Goal: Information Seeking & Learning: Learn about a topic

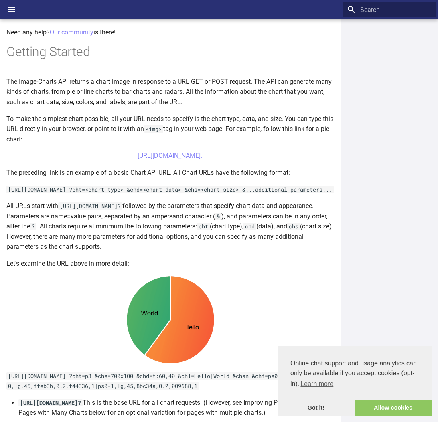
scroll to position [124, 0]
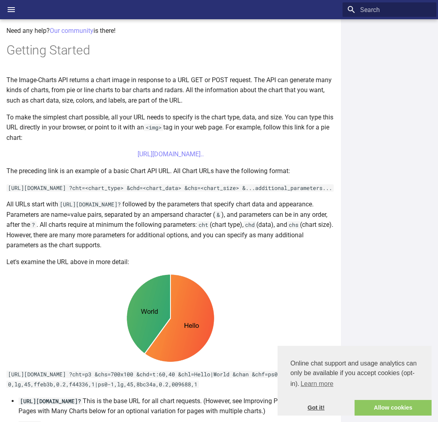
click at [321, 408] on link "Got it!" at bounding box center [316, 408] width 77 height 16
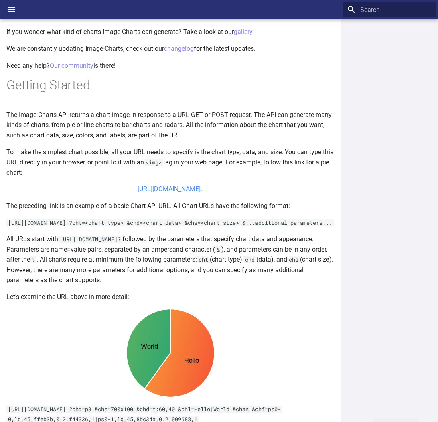
scroll to position [0, 0]
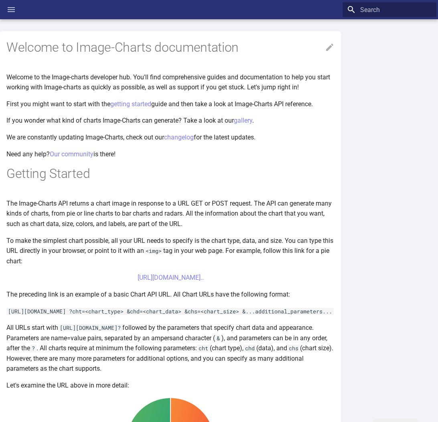
click at [11, 10] on icon "Header" at bounding box center [11, 9] width 7 height 5
click at [0, 0] on input "checkbox" at bounding box center [0, 0] width 0 height 0
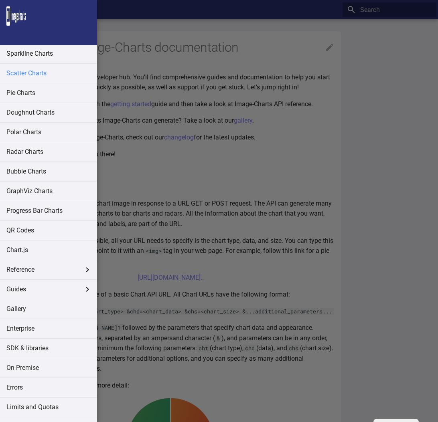
scroll to position [59, 0]
click at [29, 227] on link "QR Codes" at bounding box center [48, 231] width 97 height 19
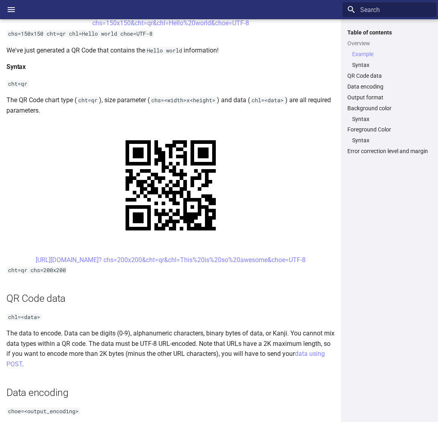
scroll to position [277, 0]
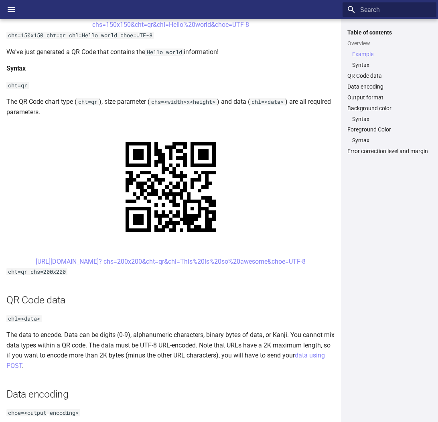
click at [324, 260] on center "[URL][DOMAIN_NAME]? chs=200x200&cht=qr&chl=This%20is%20so%20awesome&choe=UTF-8" at bounding box center [170, 262] width 328 height 10
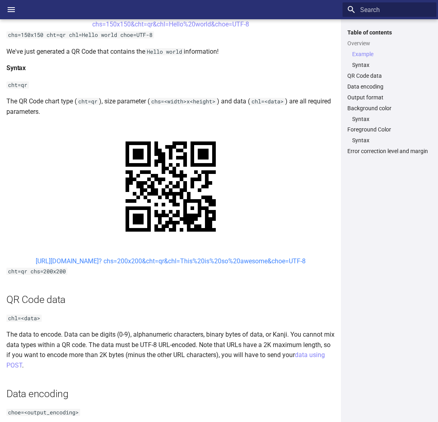
scroll to position [279, 0]
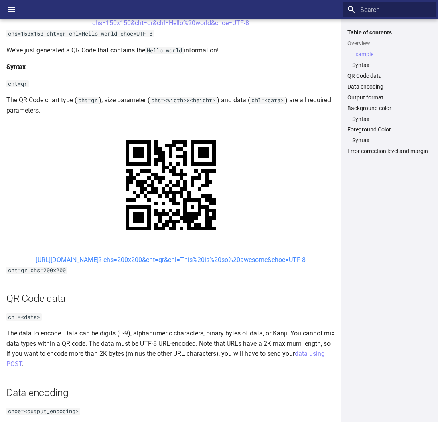
drag, startPoint x: 323, startPoint y: 261, endPoint x: 22, endPoint y: 260, distance: 300.9
click at [22, 260] on center "[URL][DOMAIN_NAME]? chs=200x200&cht=qr&chl=This%20is%20so%20awesome&choe=UTF-8" at bounding box center [170, 260] width 328 height 10
copy link "[URL][DOMAIN_NAME]? chs=200x200&cht=qr&chl=This%20is%20so%20awesome&choe=UTF-8"
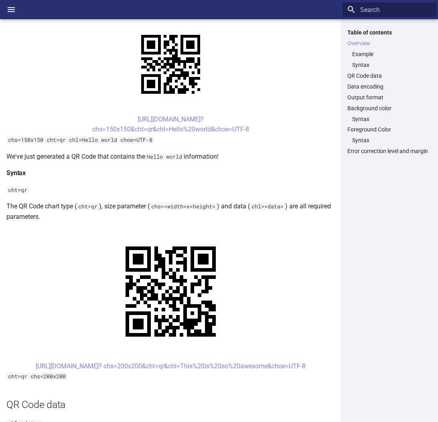
scroll to position [0, 0]
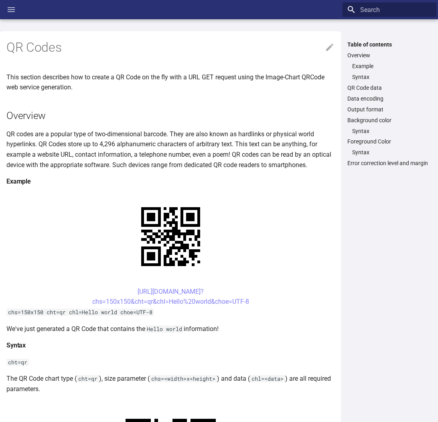
click at [15, 10] on icon "Header" at bounding box center [11, 10] width 10 height 10
click at [0, 0] on input "checkbox" at bounding box center [0, 0] width 0 height 0
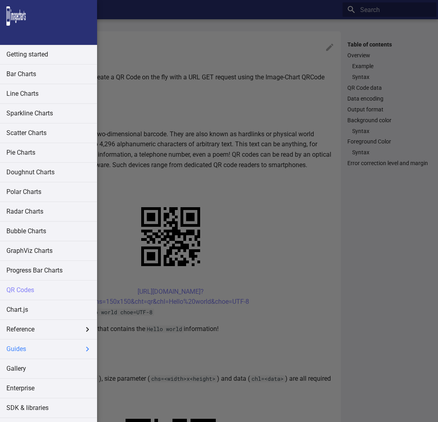
click at [58, 347] on label "Guides" at bounding box center [48, 349] width 97 height 19
click at [0, 0] on input "Guides" at bounding box center [0, 0] width 0 height 0
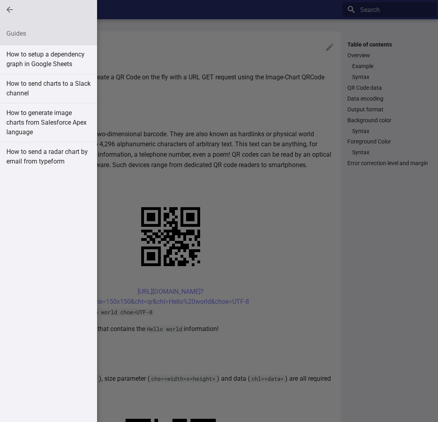
click at [6, 8] on span "Guides" at bounding box center [10, 10] width 10 height 10
click at [0, 0] on input "Guides" at bounding box center [0, 0] width 0 height 0
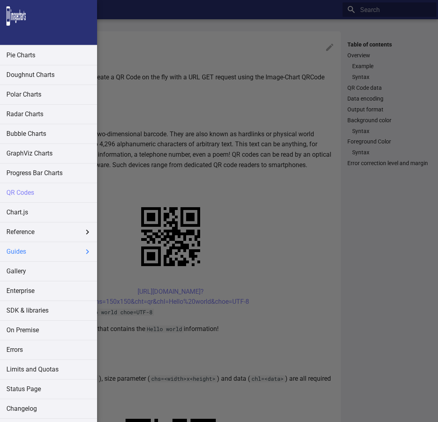
scroll to position [114, 0]
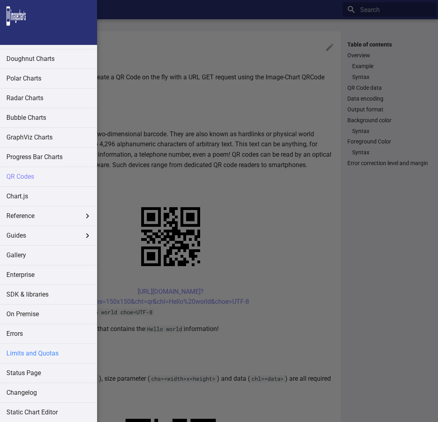
click at [59, 356] on link "Limits and Quotas" at bounding box center [48, 353] width 97 height 19
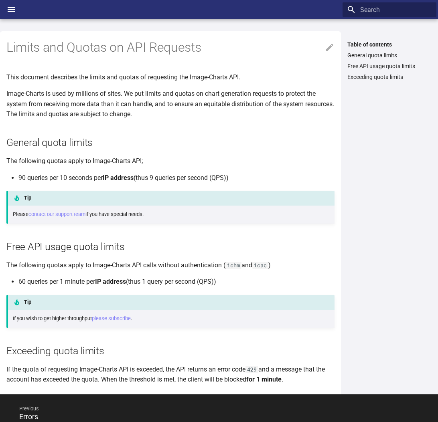
scroll to position [35, 0]
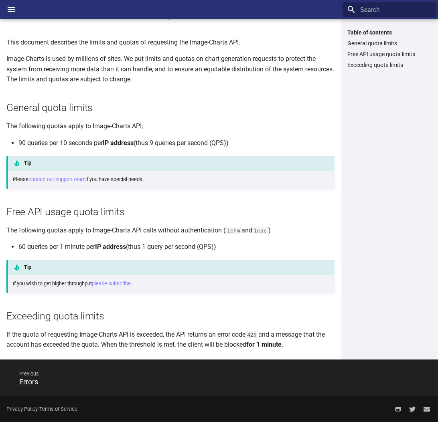
click at [234, 242] on li "60 queries per 1 minute per IP address (thus 1 query per second (QPS))" at bounding box center [176, 247] width 316 height 10
click at [10, 9] on icon "Header" at bounding box center [11, 10] width 10 height 10
click at [0, 0] on input "checkbox" at bounding box center [0, 0] width 0 height 0
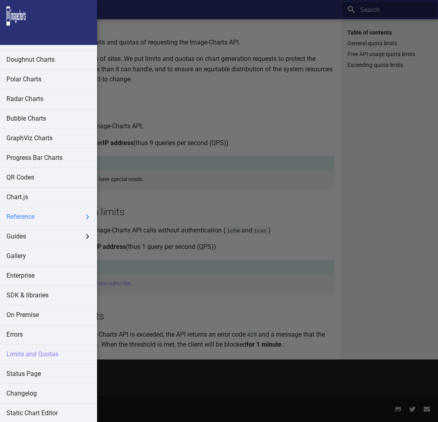
scroll to position [114, 0]
click at [54, 223] on label "Reference" at bounding box center [48, 216] width 97 height 19
click at [0, 0] on input "Reference" at bounding box center [0, 0] width 0 height 0
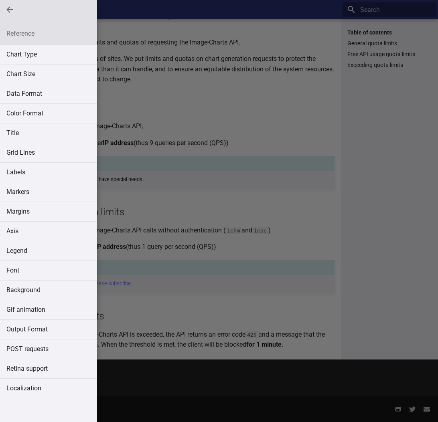
scroll to position [34, 0]
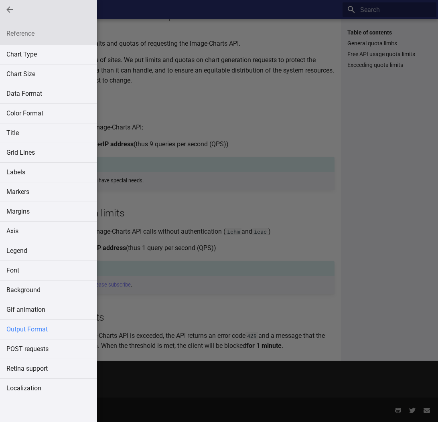
click at [59, 328] on link "Output Format" at bounding box center [48, 329] width 97 height 19
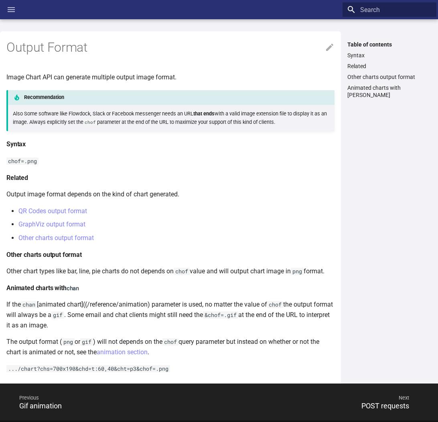
click at [10, 11] on icon "Header" at bounding box center [11, 10] width 10 height 10
click at [0, 0] on input "checkbox" at bounding box center [0, 0] width 0 height 0
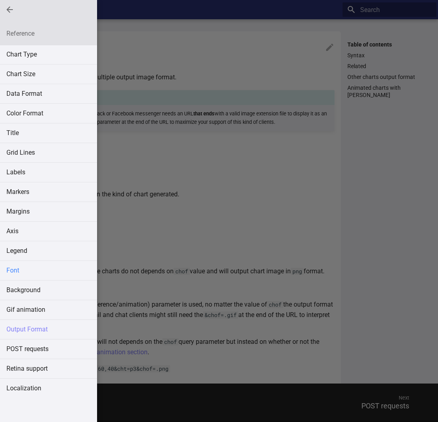
scroll to position [4, 0]
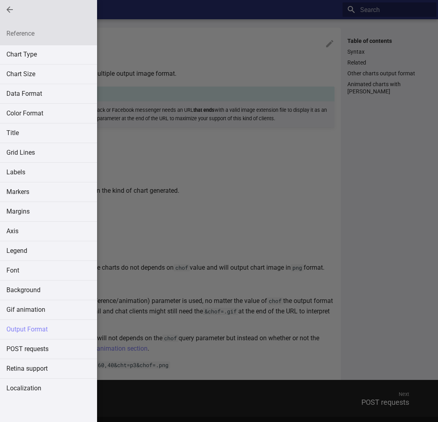
click at [10, 10] on span "Reference" at bounding box center [10, 10] width 10 height 10
click at [0, 0] on input "Reference" at bounding box center [0, 0] width 0 height 0
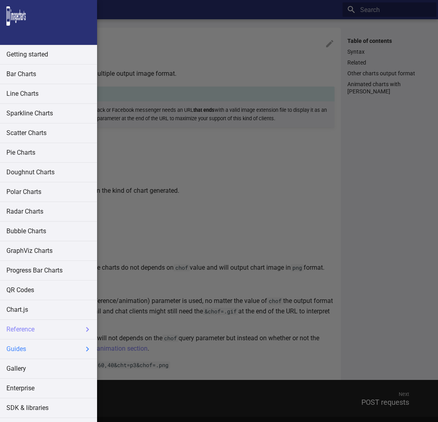
click at [44, 347] on label "Guides" at bounding box center [48, 349] width 97 height 19
click at [0, 0] on input "Guides" at bounding box center [0, 0] width 0 height 0
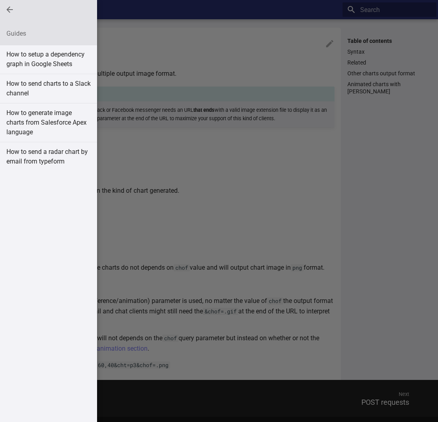
click at [7, 10] on span "Guides" at bounding box center [10, 10] width 10 height 10
click at [0, 0] on input "Guides" at bounding box center [0, 0] width 0 height 0
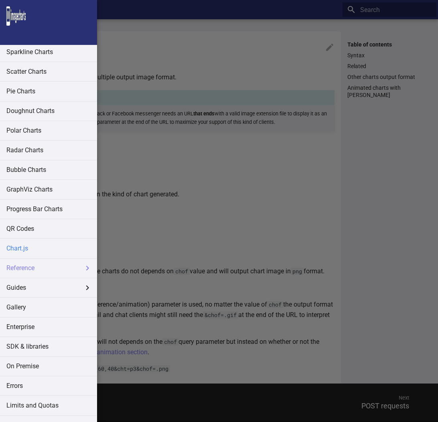
scroll to position [114, 0]
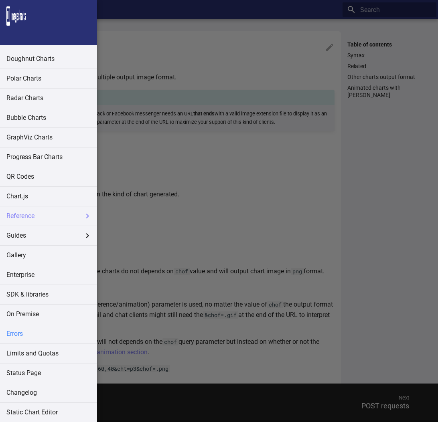
click at [31, 343] on link "Errors" at bounding box center [48, 334] width 97 height 19
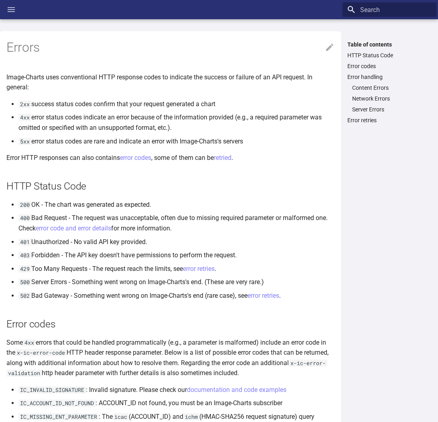
click at [14, 11] on icon "Header" at bounding box center [11, 10] width 10 height 10
click at [0, 0] on input "checkbox" at bounding box center [0, 0] width 0 height 0
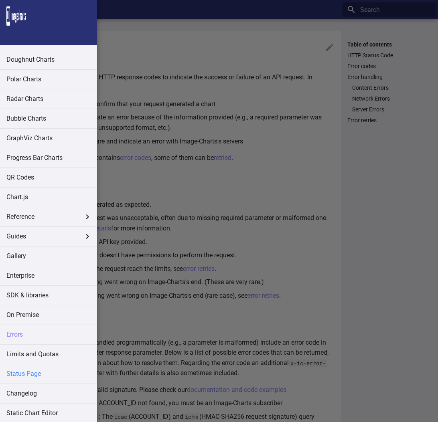
scroll to position [114, 0]
click at [35, 351] on link "Limits and Quotas" at bounding box center [48, 353] width 97 height 19
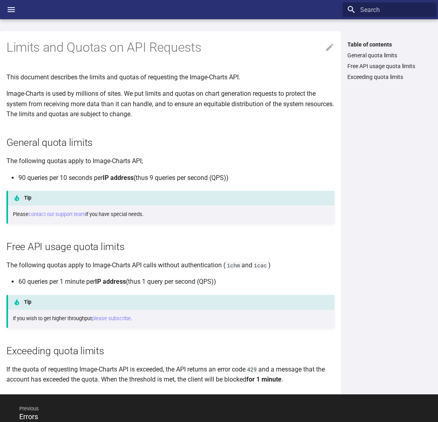
drag, startPoint x: 223, startPoint y: 281, endPoint x: 18, endPoint y: 284, distance: 205.4
click at [18, 284] on li "60 queries per 1 minute per IP address (thus 1 query per second (QPS))" at bounding box center [176, 282] width 316 height 10
copy li "60 queries per 1 minute per IP address (thus 1 query per second (QPS))"
